Goal: Find contact information: Find contact information

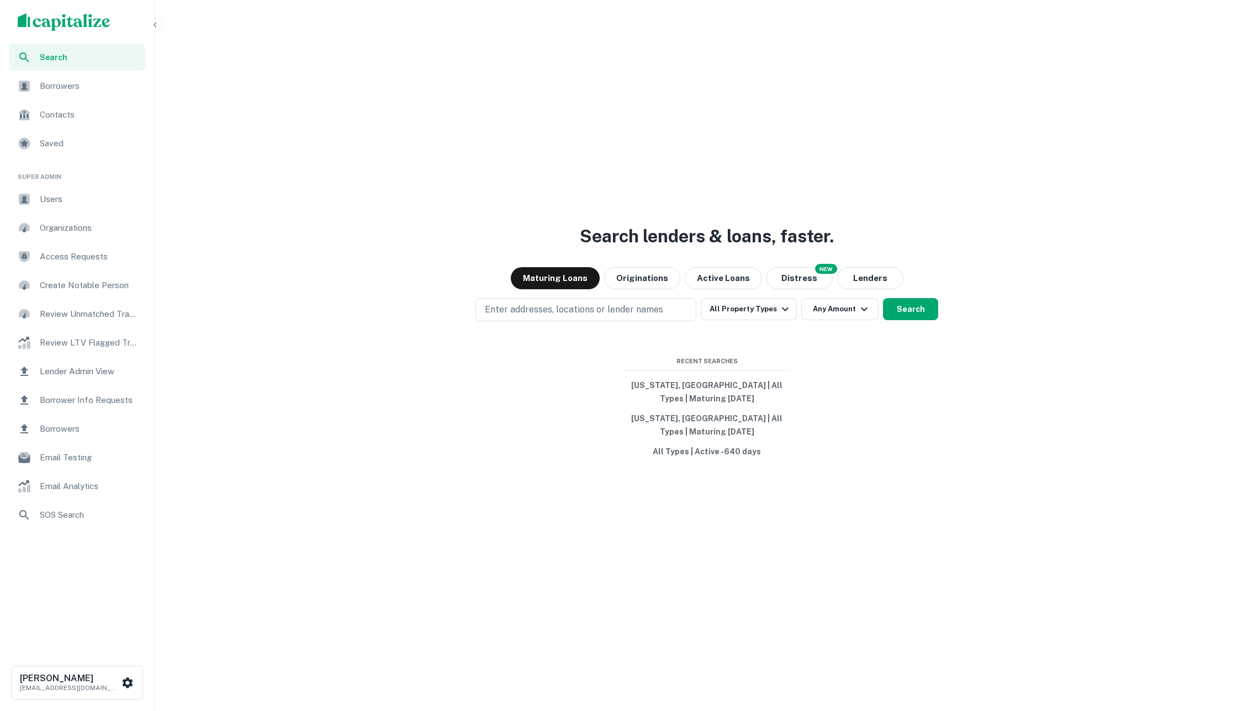
click at [154, 23] on icon "button" at bounding box center [155, 24] width 9 height 9
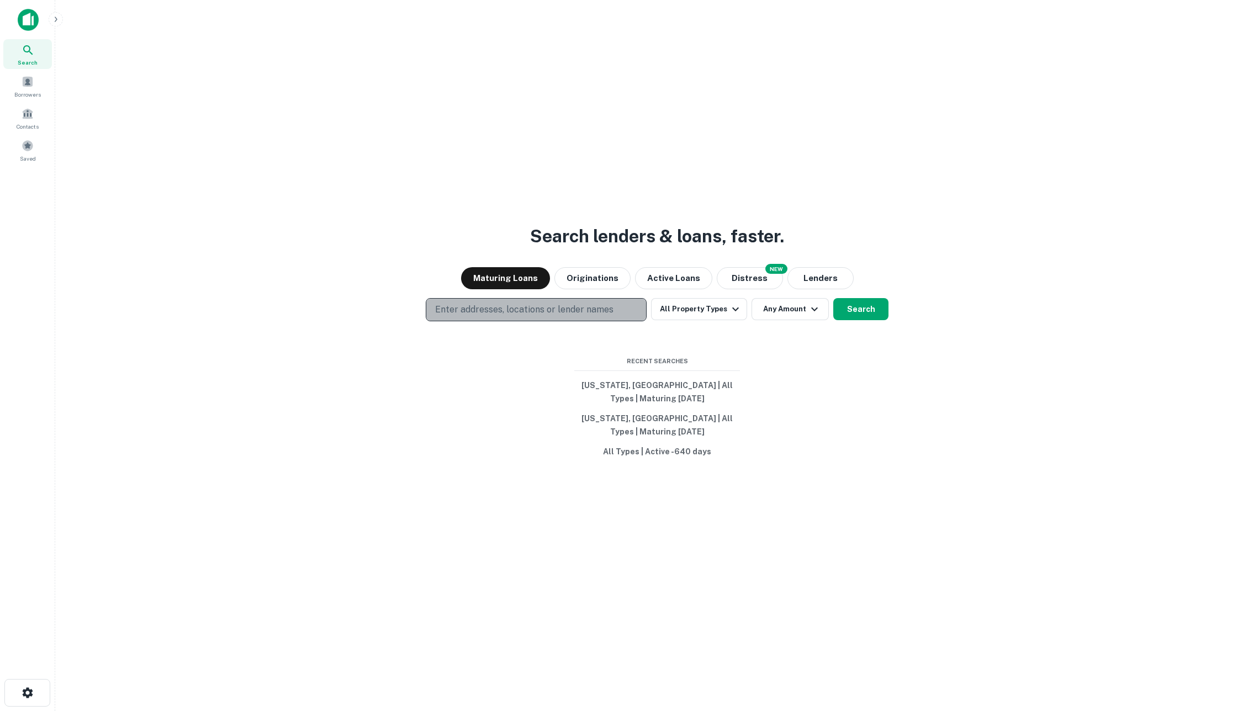
click at [514, 305] on p "Enter addresses, locations or lender names" at bounding box center [524, 309] width 178 height 13
type input "**********"
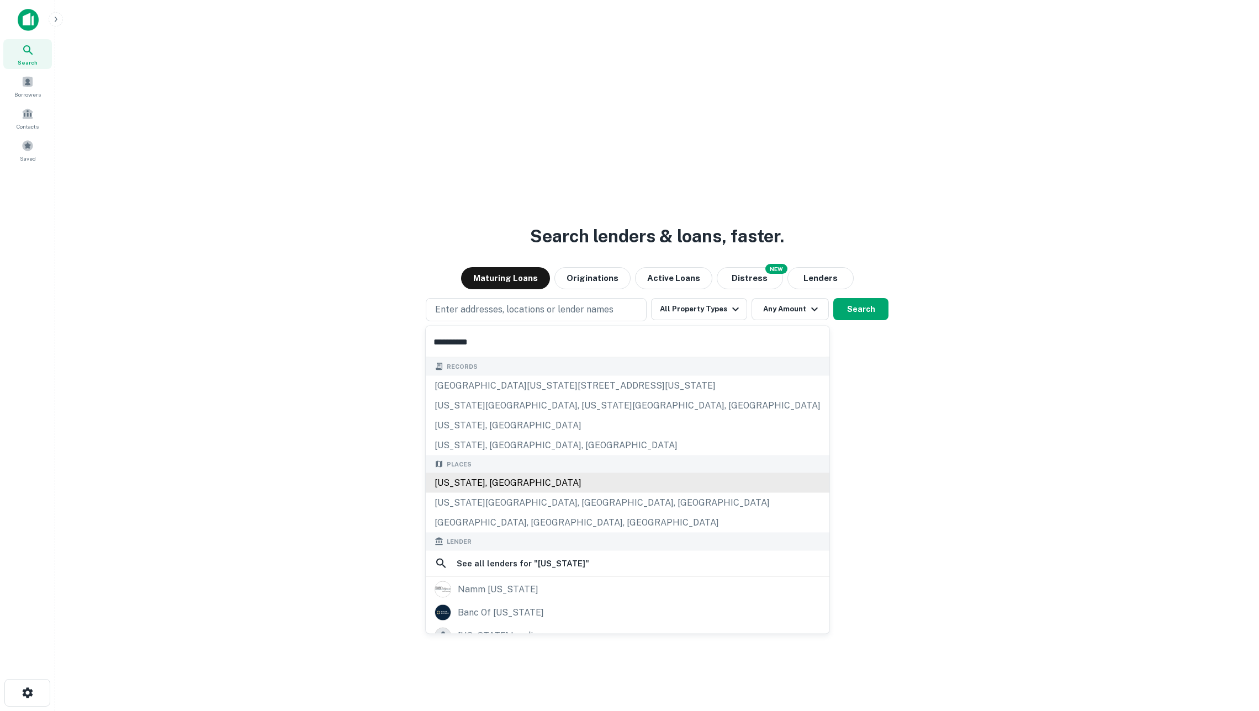
click at [500, 491] on div "[US_STATE], [GEOGRAPHIC_DATA]" at bounding box center [628, 483] width 404 height 20
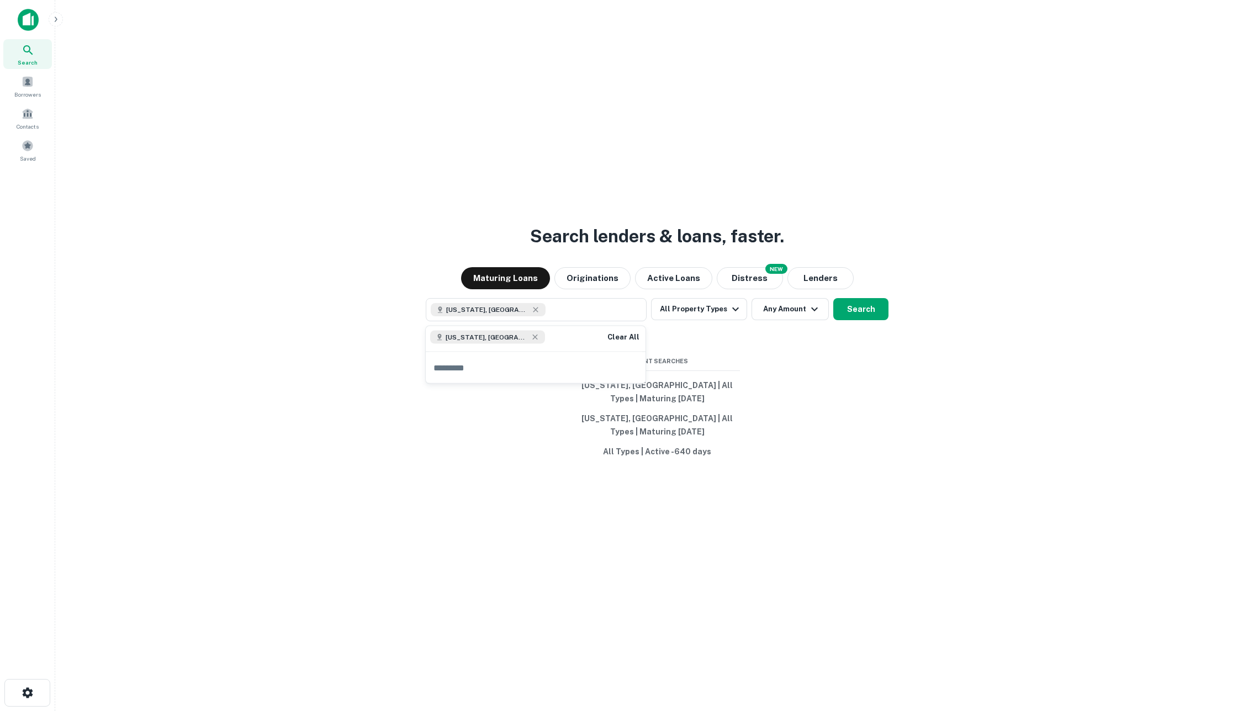
click at [794, 341] on div "Search lenders & loans, faster. Maturing Loans Originations Active Loans NEW Di…" at bounding box center [657, 382] width 1187 height 711
click at [729, 310] on icon "button" at bounding box center [735, 309] width 13 height 13
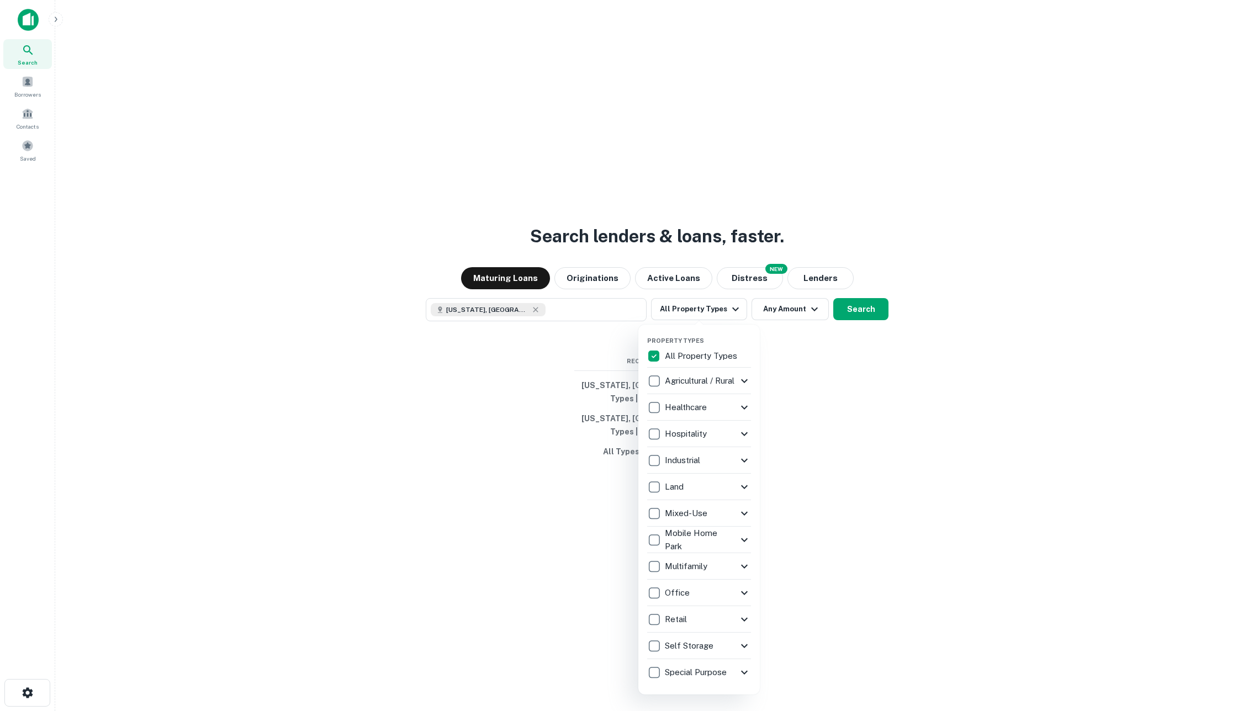
click at [704, 375] on p "Agricultural / Rural" at bounding box center [701, 381] width 72 height 13
click at [738, 489] on icon at bounding box center [744, 487] width 13 height 13
click at [738, 487] on icon at bounding box center [744, 487] width 13 height 13
click at [808, 383] on div at bounding box center [629, 355] width 1259 height 711
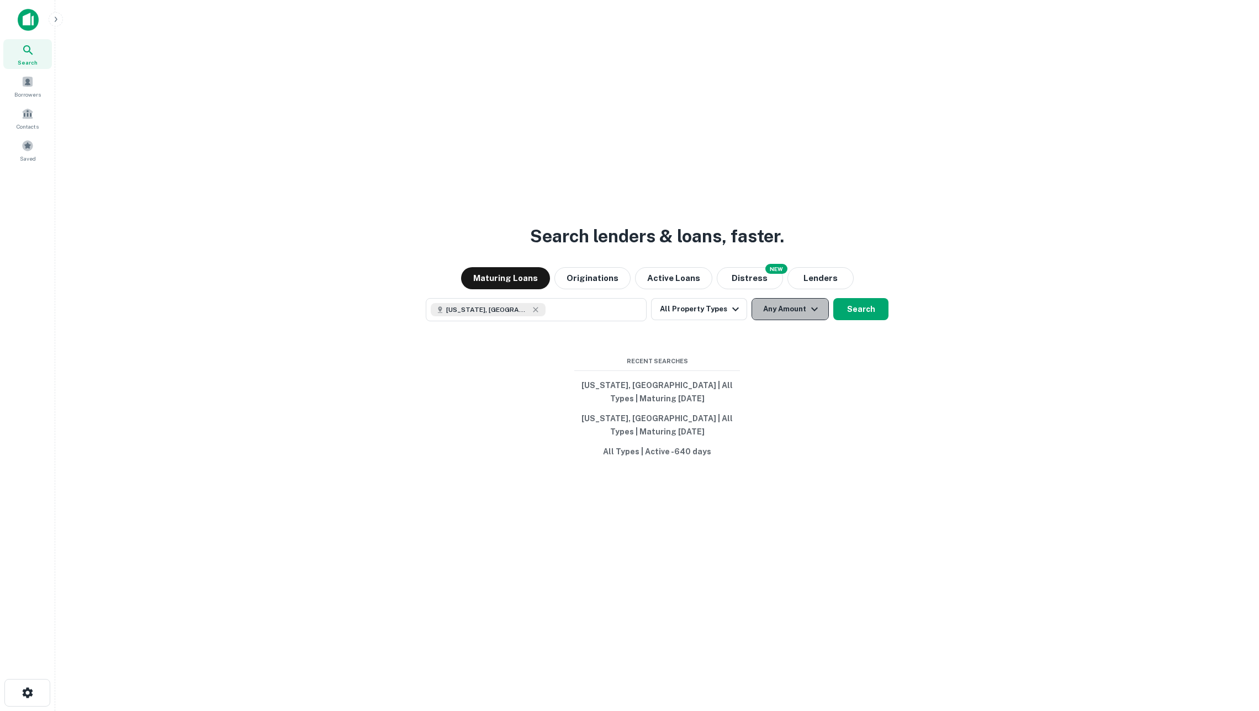
click at [776, 313] on button "Any Amount" at bounding box center [790, 309] width 77 height 22
type input "*"
type input "*******"
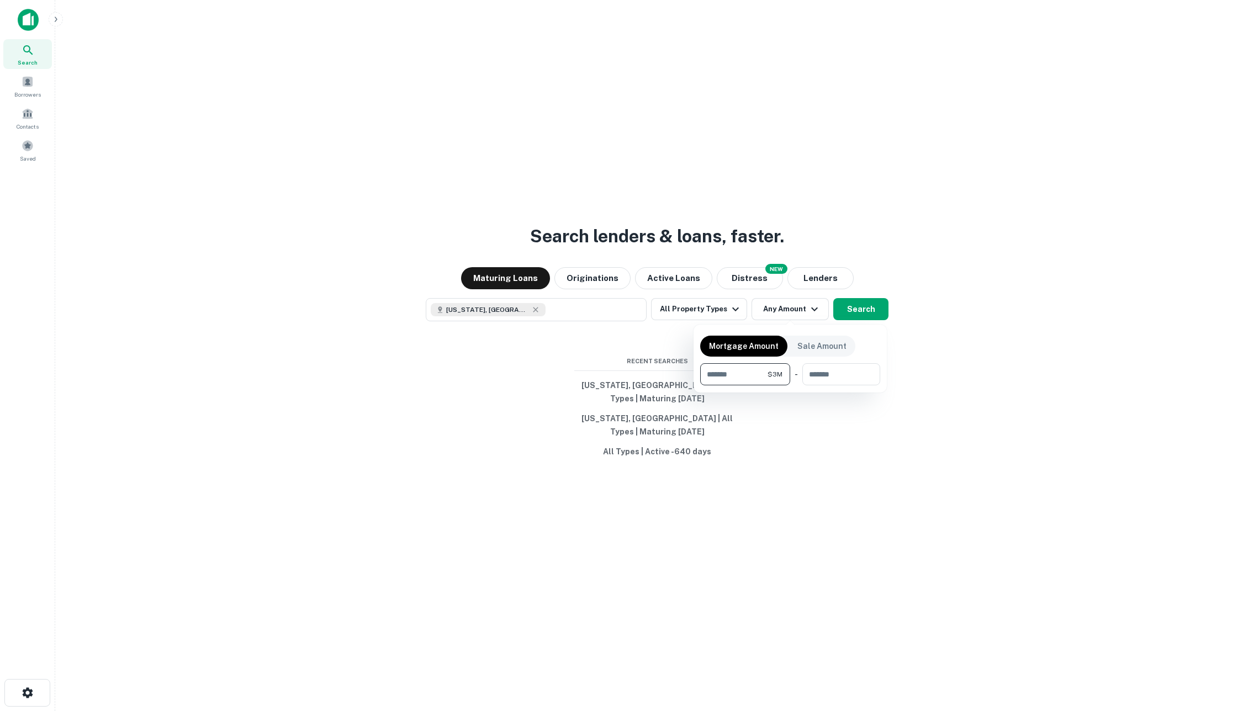
click at [861, 438] on div at bounding box center [629, 355] width 1259 height 711
click at [866, 310] on button "Search" at bounding box center [861, 309] width 55 height 22
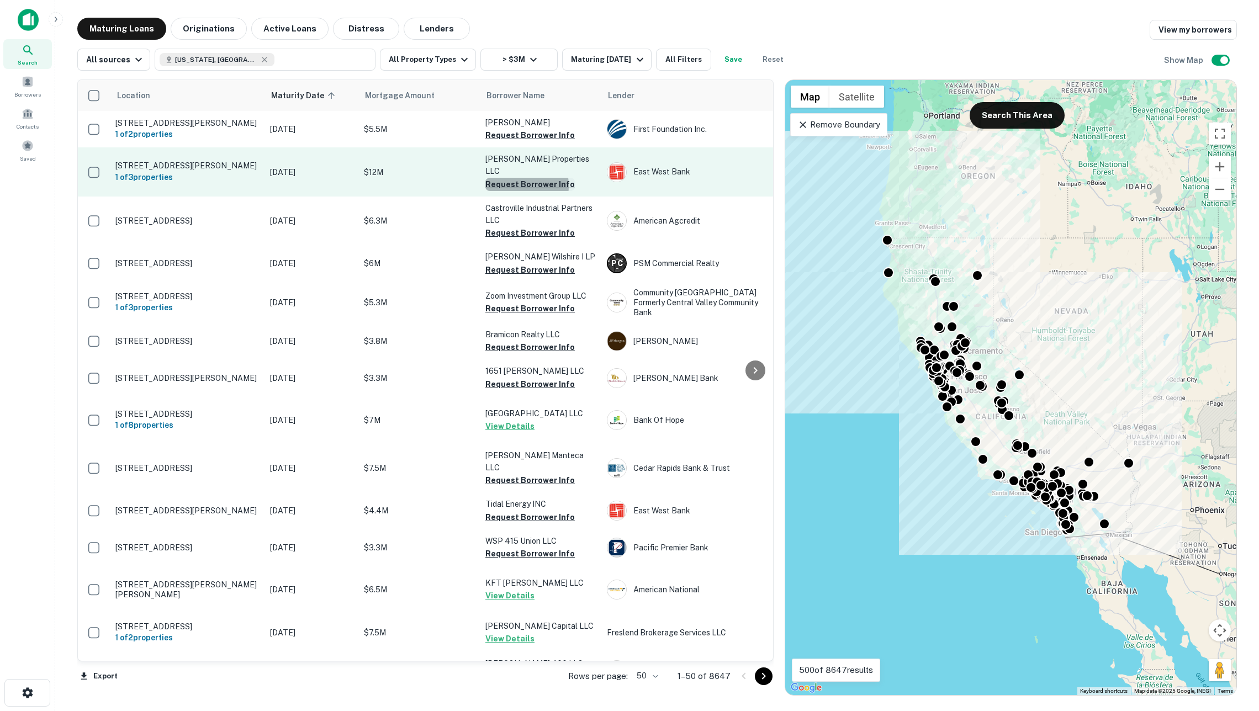
click at [515, 186] on button "Request Borrower Info" at bounding box center [530, 184] width 89 height 13
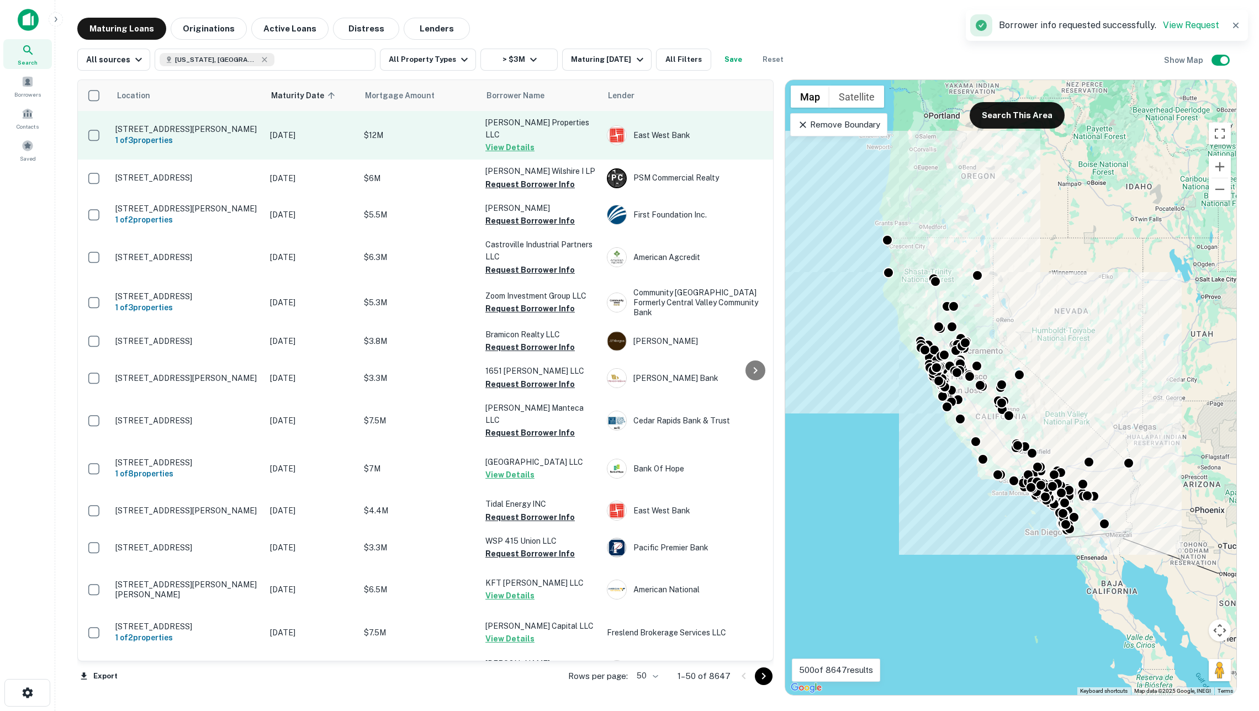
click at [433, 140] on td "$12M" at bounding box center [420, 135] width 122 height 49
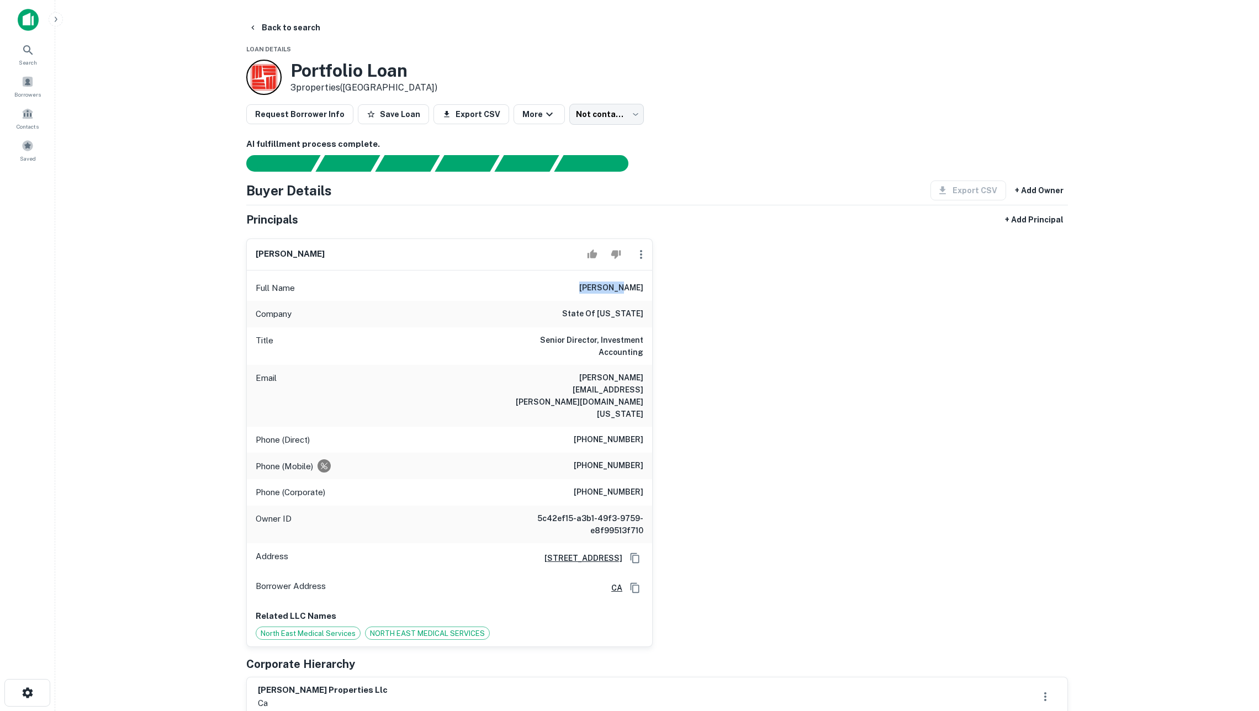
drag, startPoint x: 597, startPoint y: 299, endPoint x: 639, endPoint y: 297, distance: 42.6
click at [639, 297] on div "Full Name [PERSON_NAME]" at bounding box center [449, 288] width 405 height 27
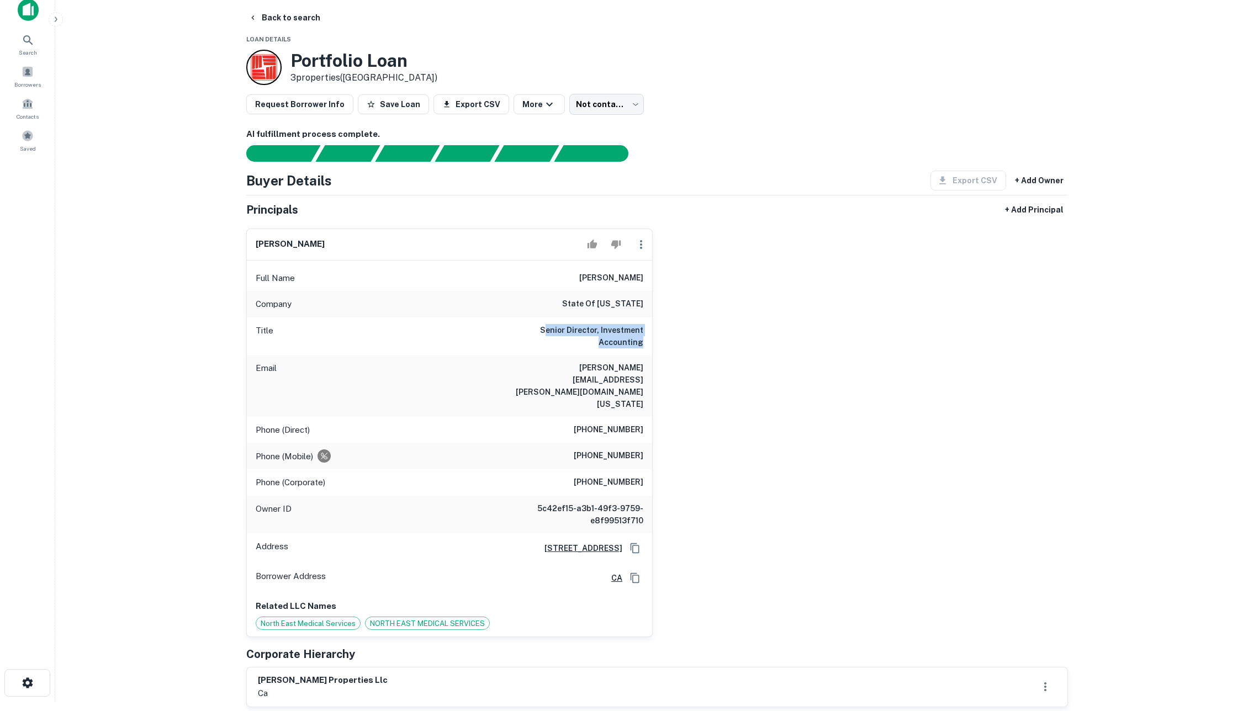
drag, startPoint x: 551, startPoint y: 341, endPoint x: 645, endPoint y: 348, distance: 94.7
click at [645, 348] on div "Title Senior Director, Investment Accounting" at bounding box center [449, 337] width 405 height 38
click at [628, 349] on h6 "Senior Director, Investment Accounting" at bounding box center [577, 336] width 133 height 24
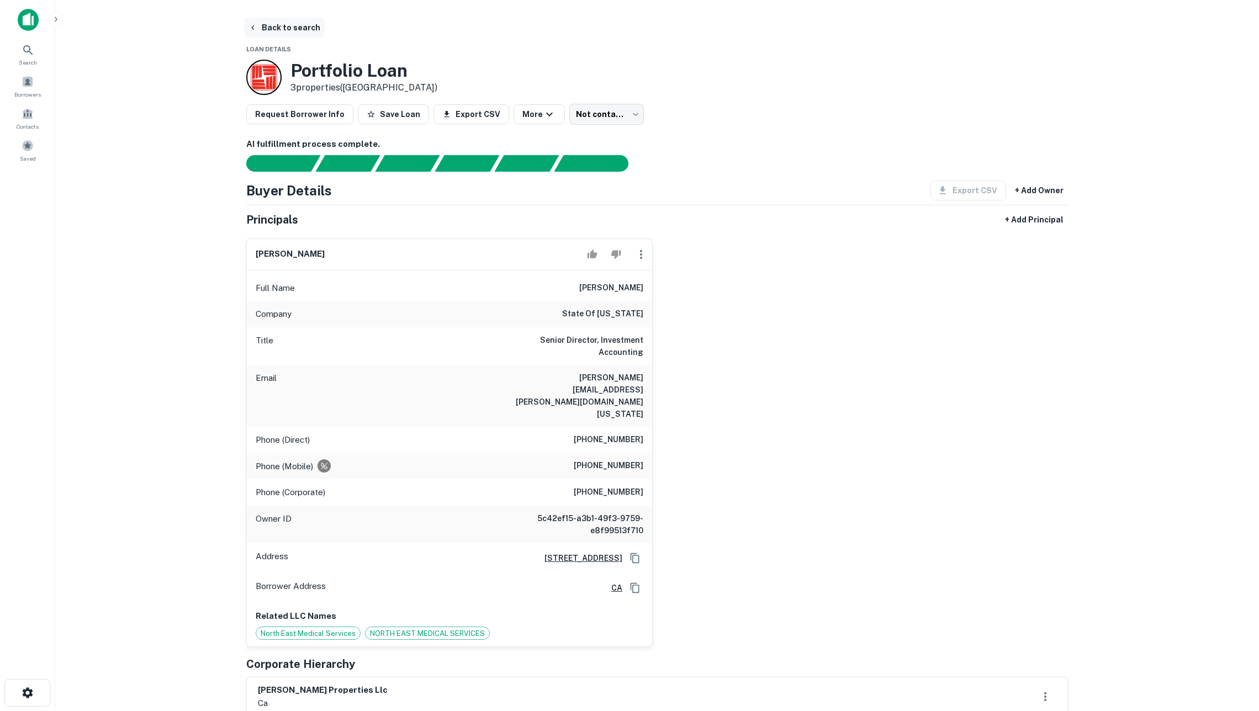
scroll to position [0, 0]
click at [288, 27] on button "Back to search" at bounding box center [284, 28] width 81 height 20
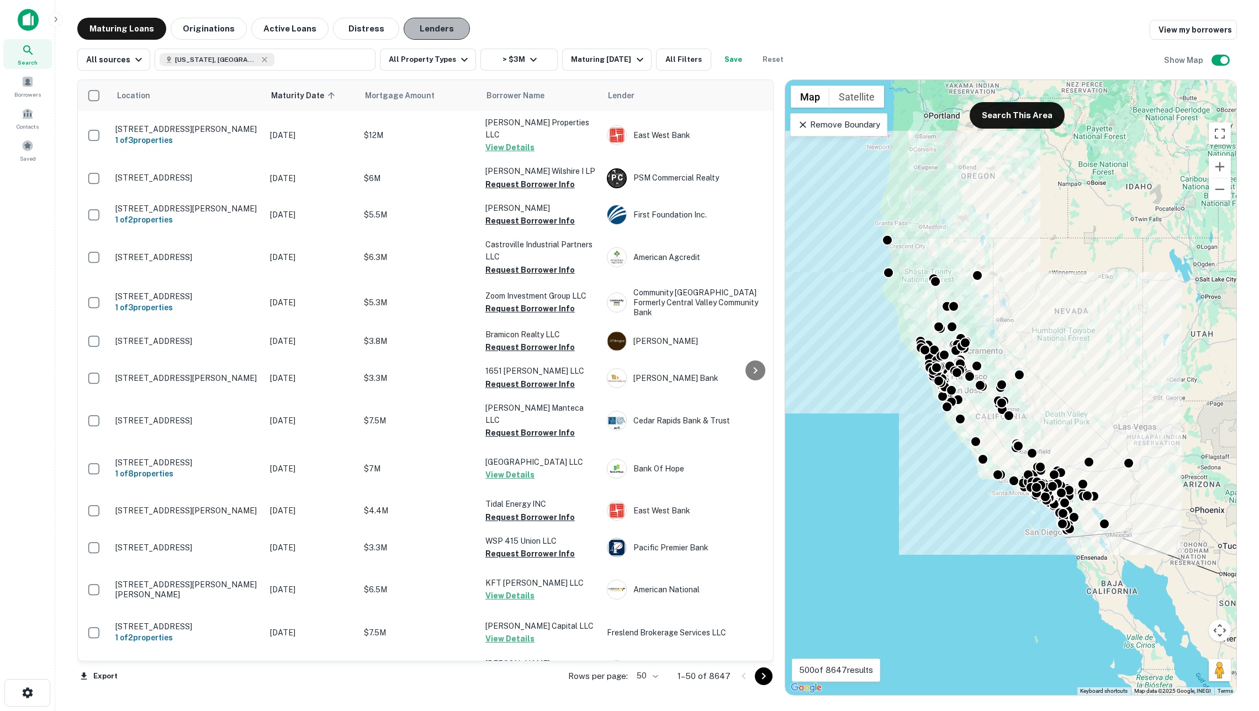
click at [436, 33] on button "Lenders" at bounding box center [437, 29] width 66 height 22
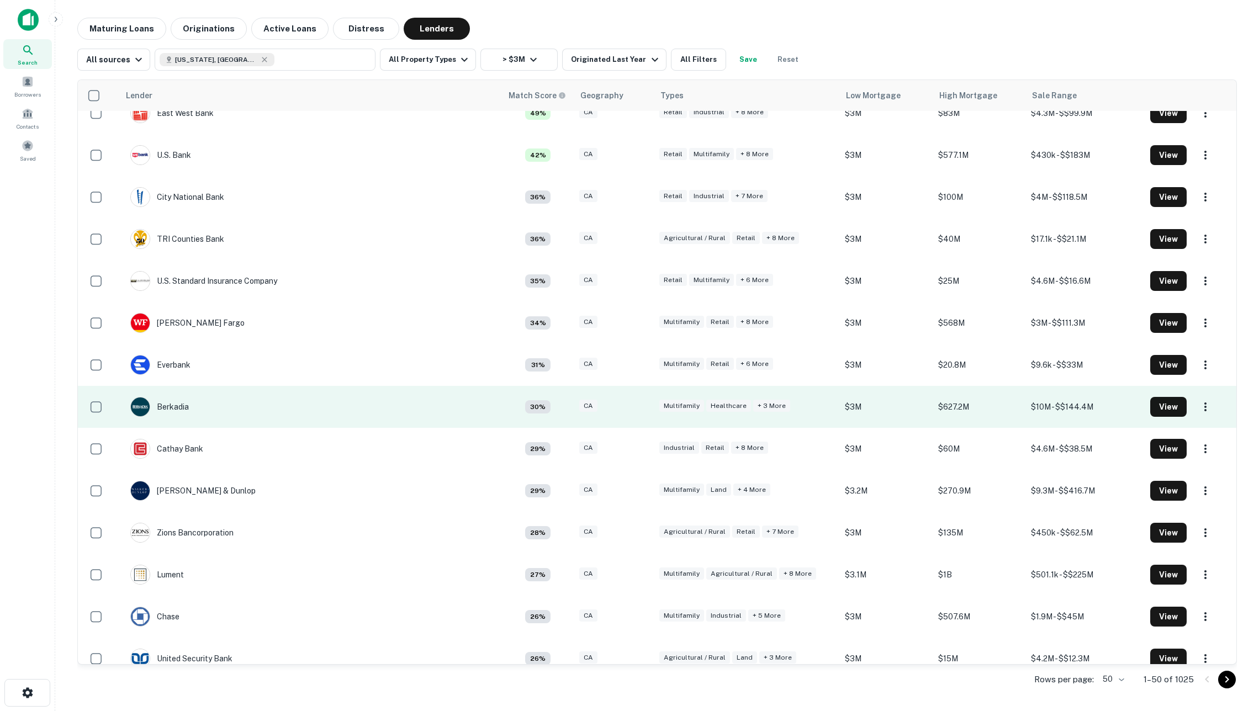
scroll to position [193, 0]
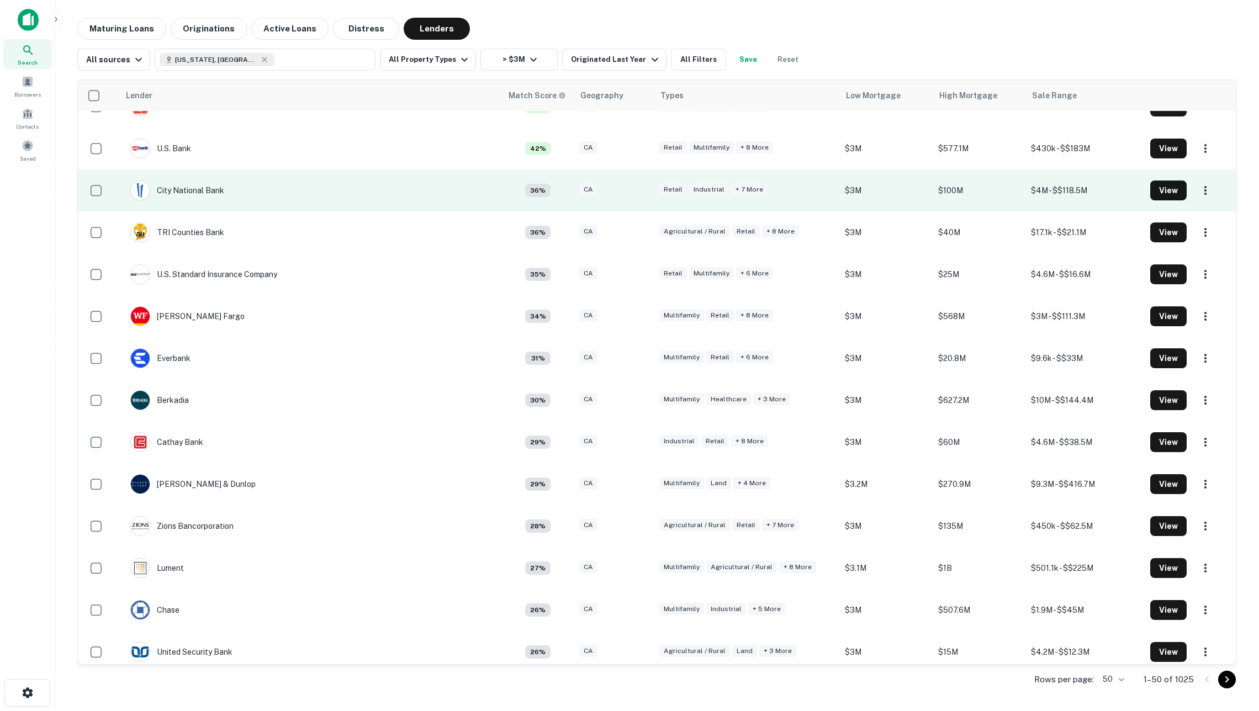
click at [250, 197] on td "City National Bank" at bounding box center [310, 191] width 383 height 42
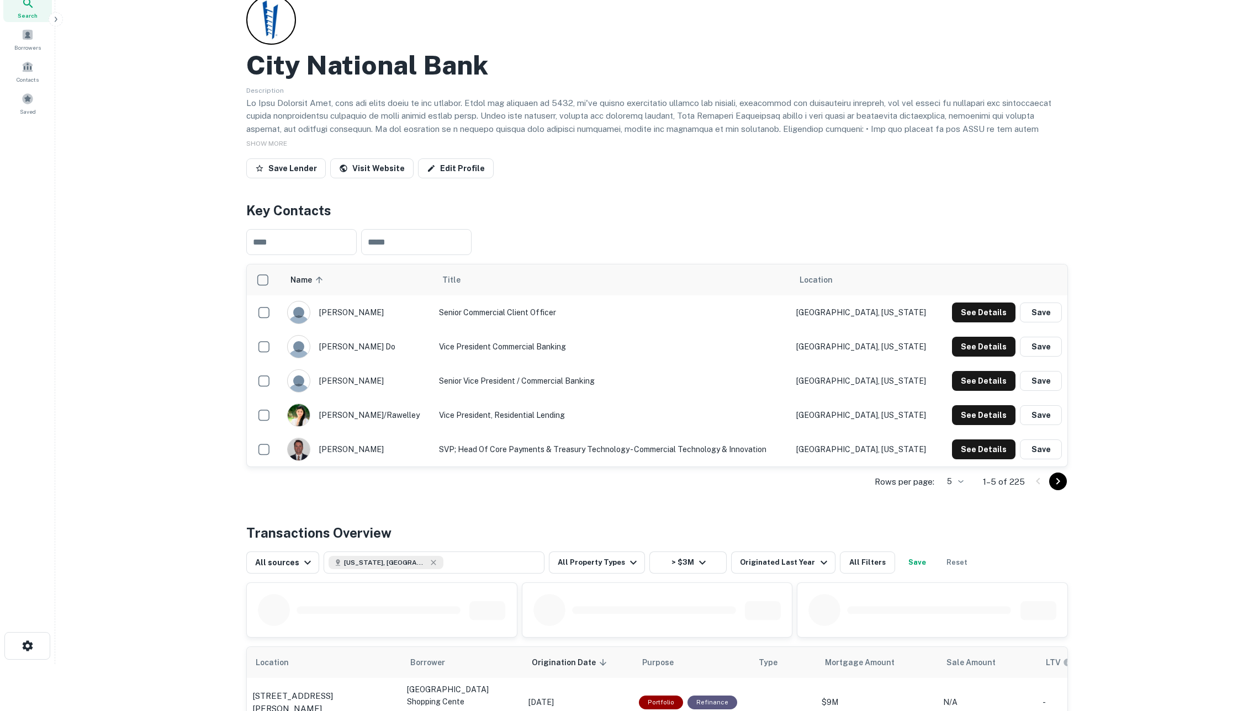
scroll to position [47, 0]
click at [987, 308] on button "See Details" at bounding box center [984, 313] width 64 height 20
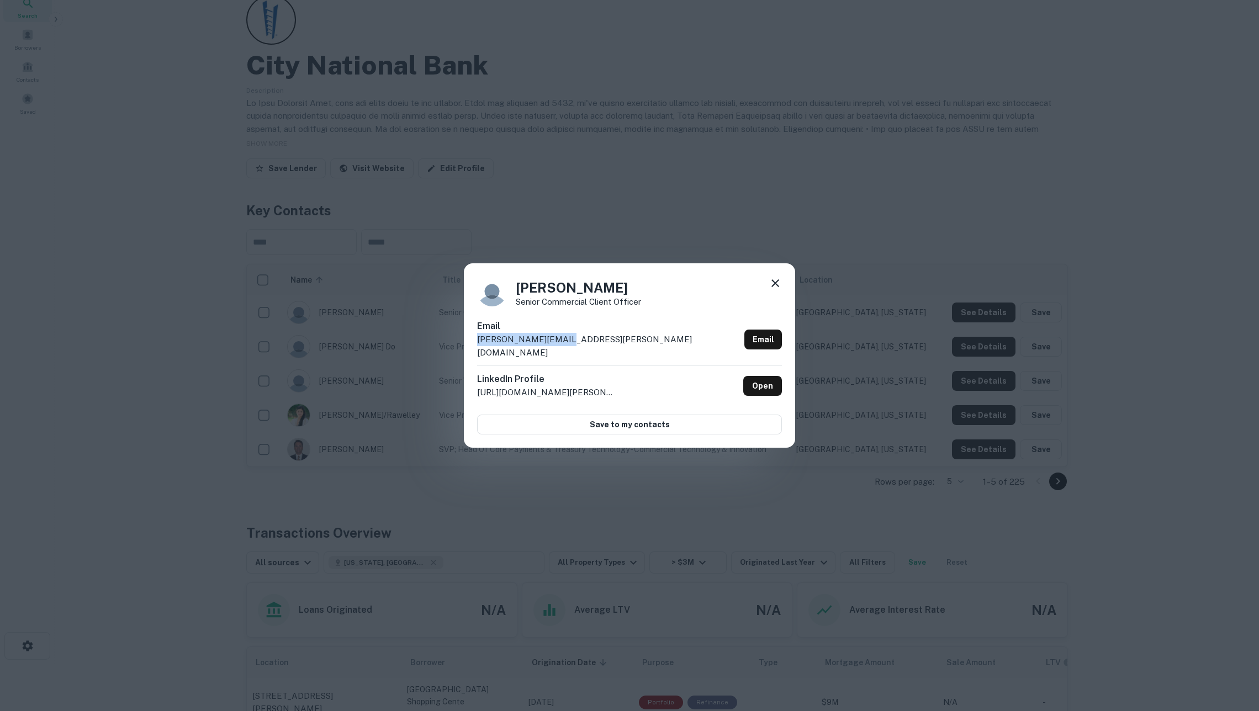
drag, startPoint x: 567, startPoint y: 346, endPoint x: 473, endPoint y: 343, distance: 93.9
click at [473, 343] on div "[PERSON_NAME] Senior Commercial Client Officer Email [PERSON_NAME][EMAIL_ADDRES…" at bounding box center [629, 355] width 331 height 185
click at [760, 378] on link "Open" at bounding box center [763, 386] width 39 height 20
click at [776, 288] on icon at bounding box center [775, 283] width 13 height 13
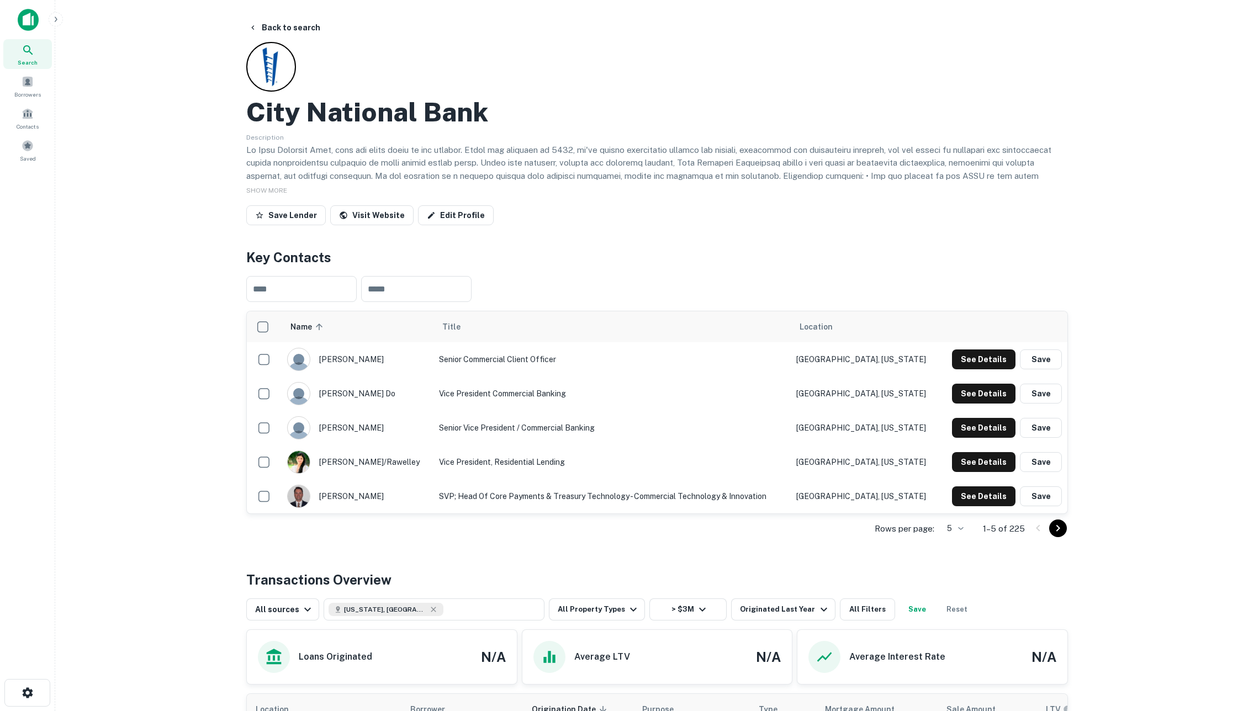
scroll to position [0, 0]
